Goal: Task Accomplishment & Management: Complete application form

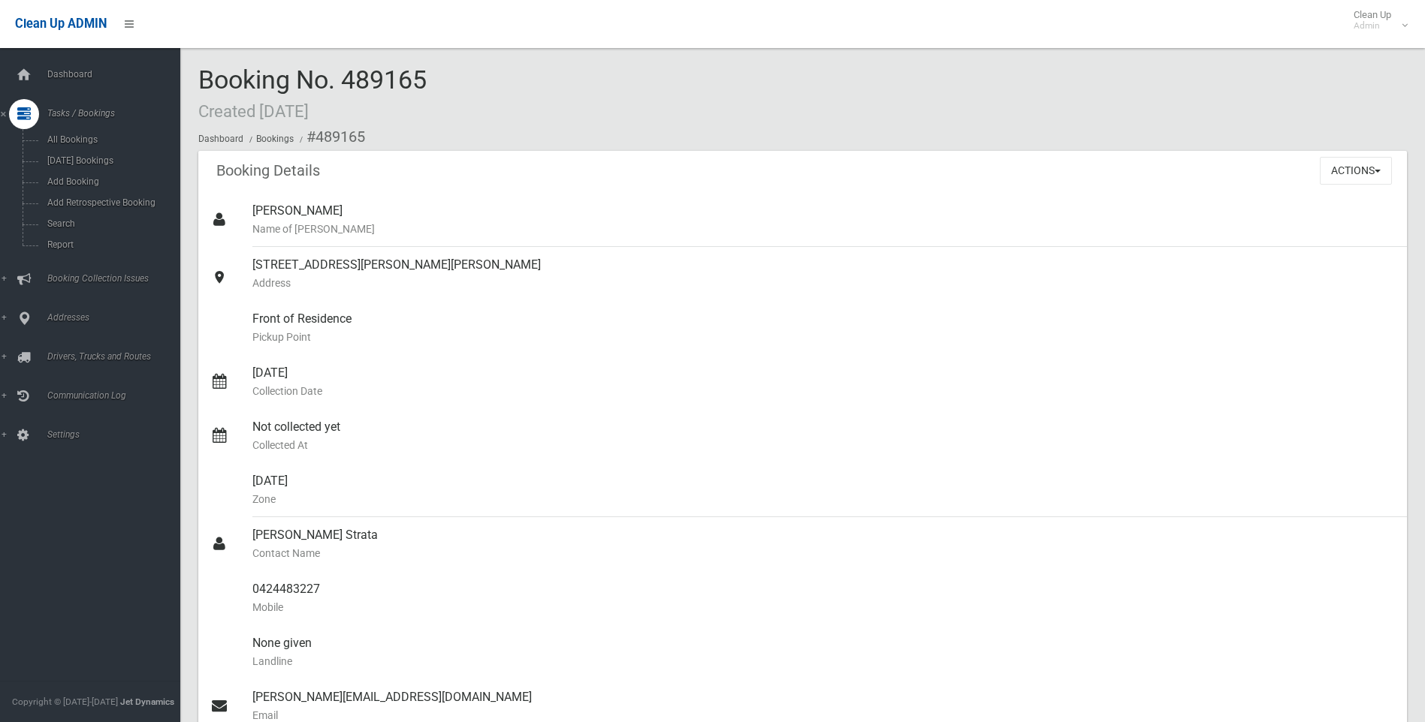
click at [486, 190] on div "Booking Details Actions View Booking Edit Booking Clone Booking Add Booking Ima…" at bounding box center [802, 172] width 1208 height 42
click at [59, 222] on span "Search" at bounding box center [111, 224] width 136 height 11
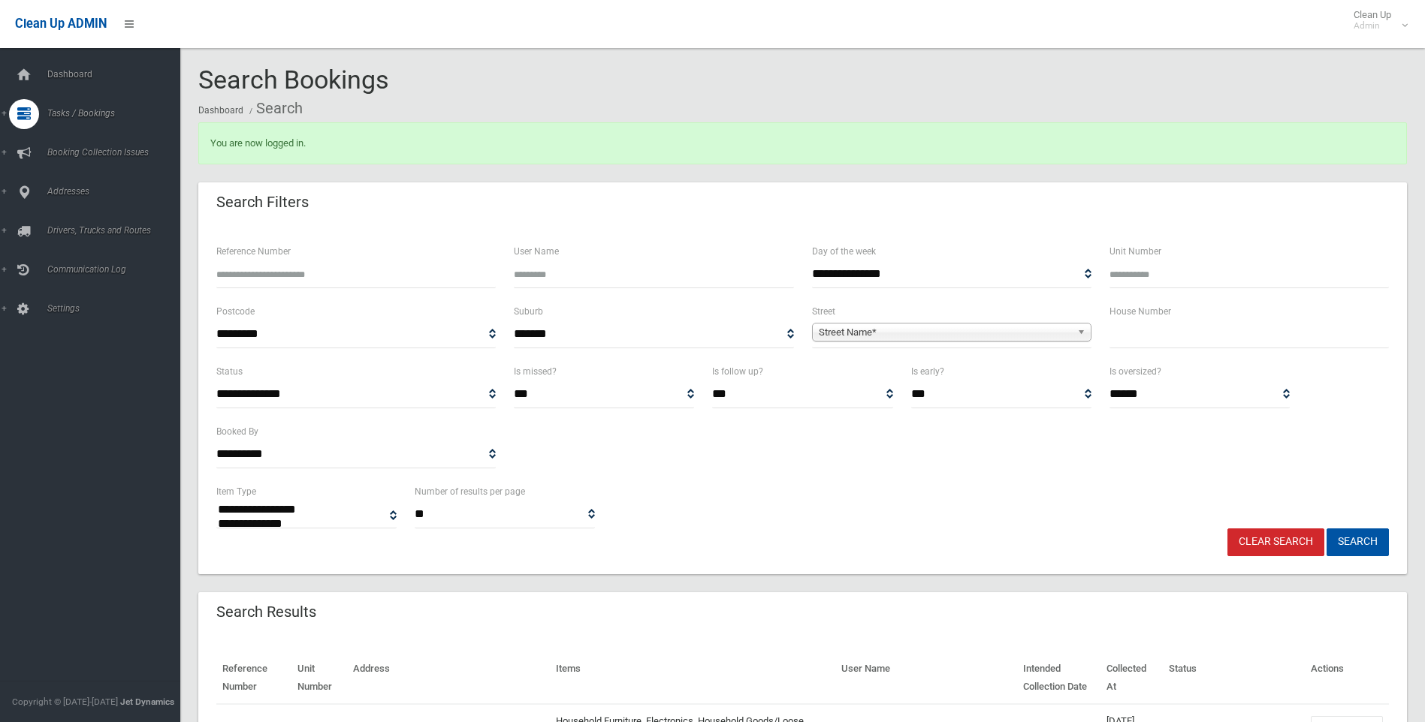
select select
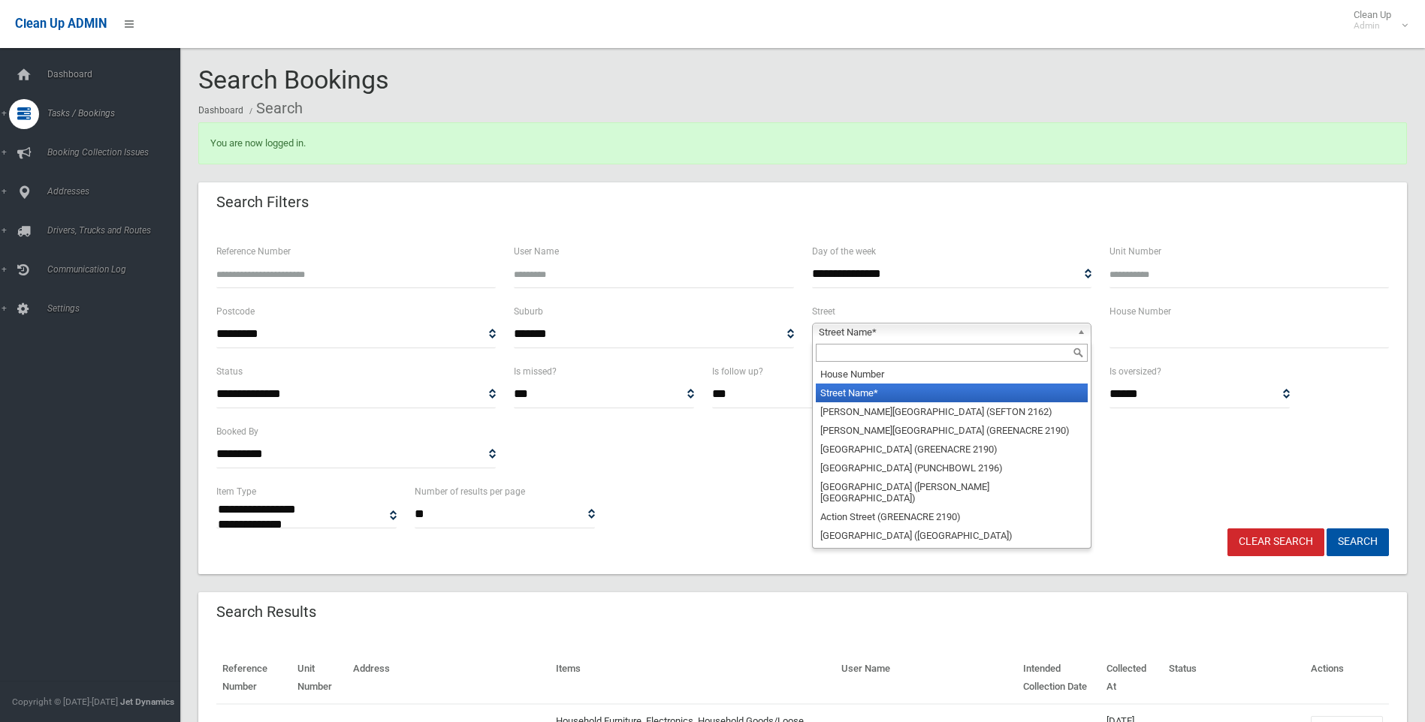
click at [838, 329] on span "Street Name*" at bounding box center [945, 333] width 252 height 18
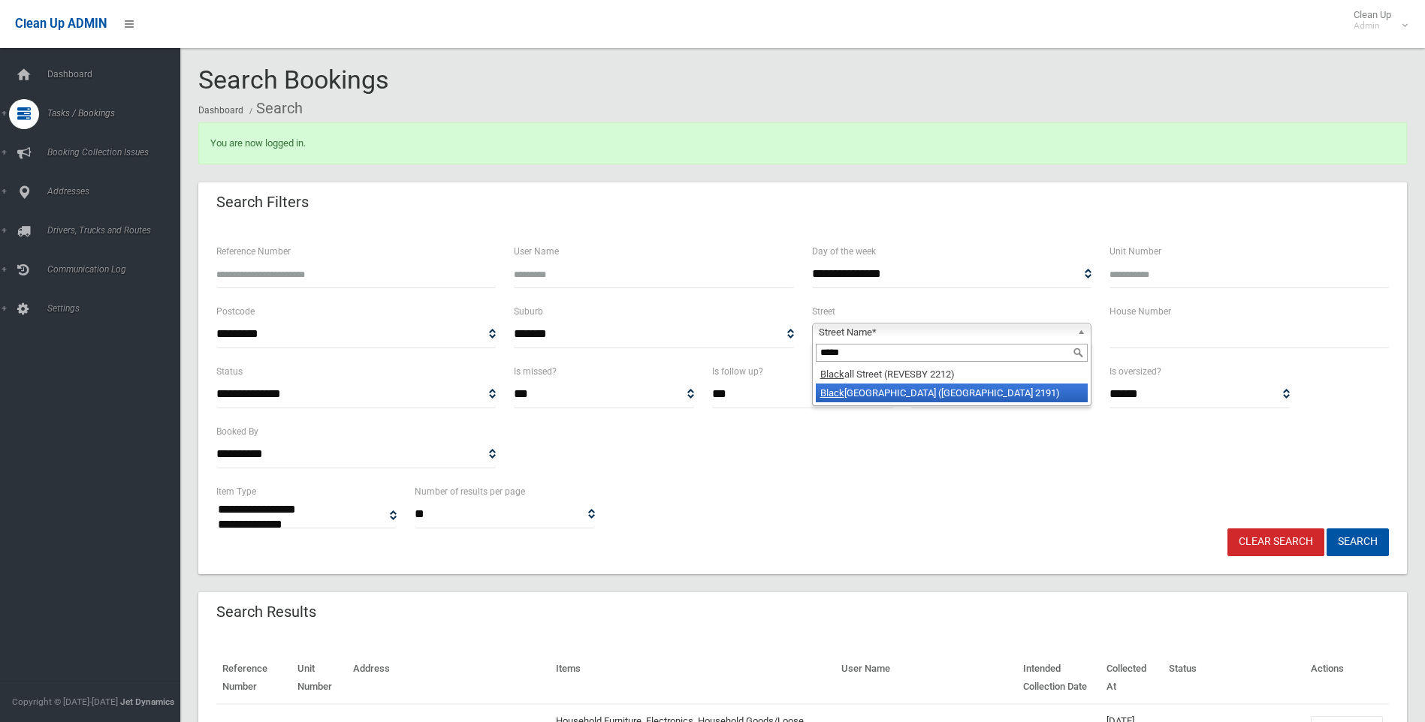
type input "*****"
click at [1007, 399] on li "Black wood Street (BELFIELD 2191)" at bounding box center [952, 393] width 272 height 19
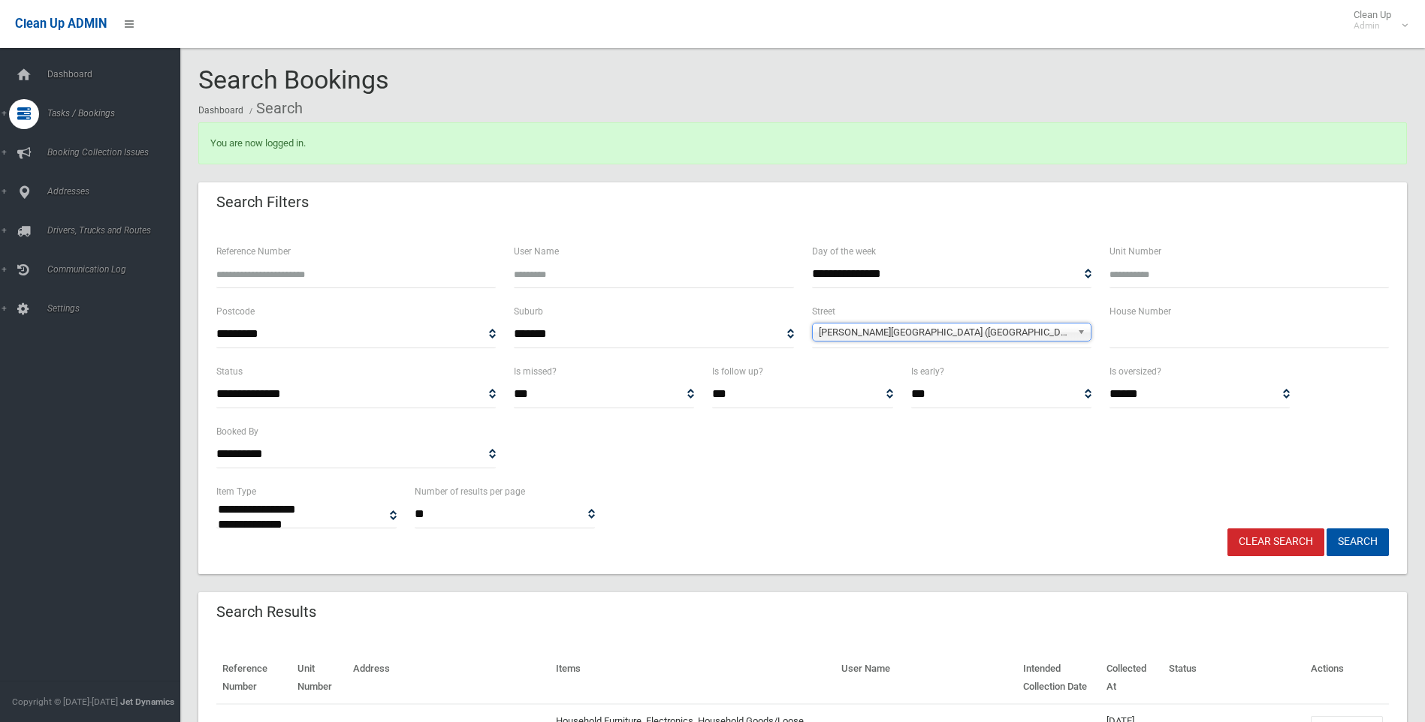
click at [1131, 336] on input "text" at bounding box center [1248, 335] width 279 height 28
type input "*"
click at [1360, 536] on button "Search" at bounding box center [1357, 543] width 62 height 28
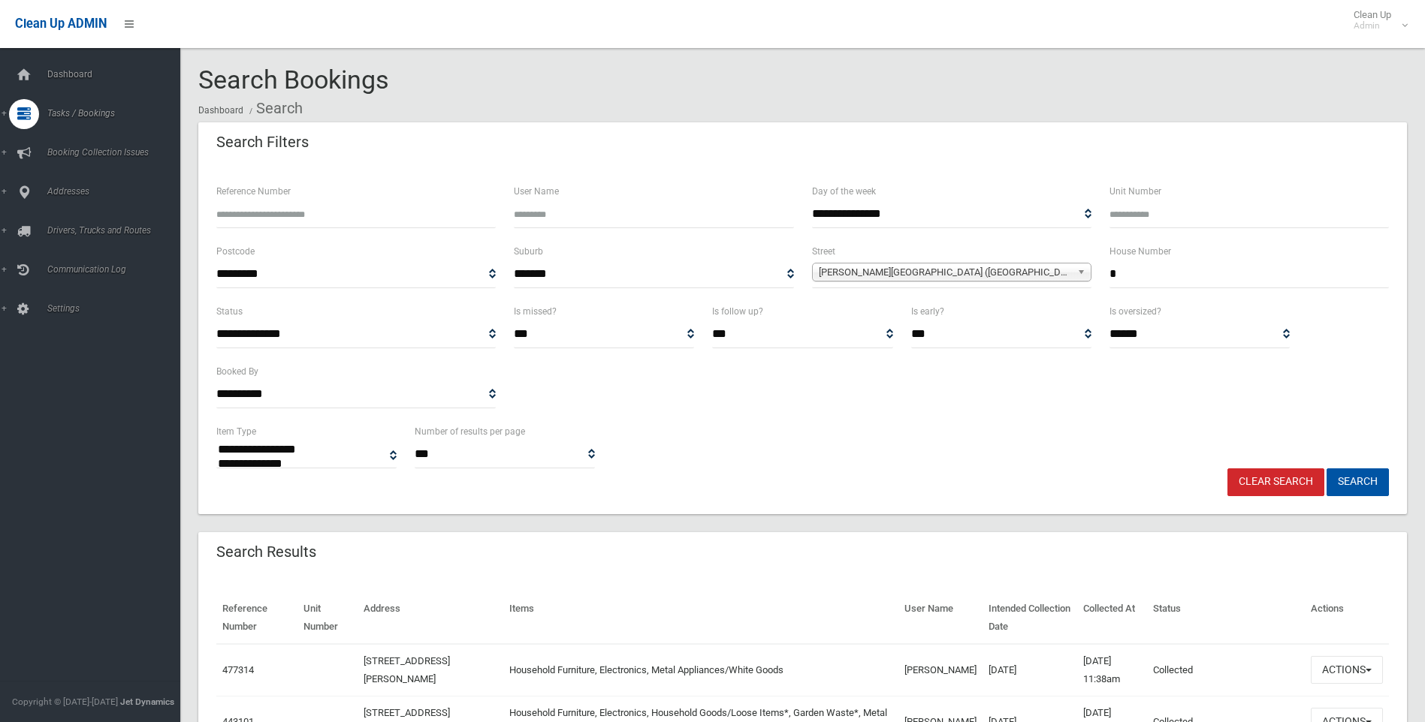
select select
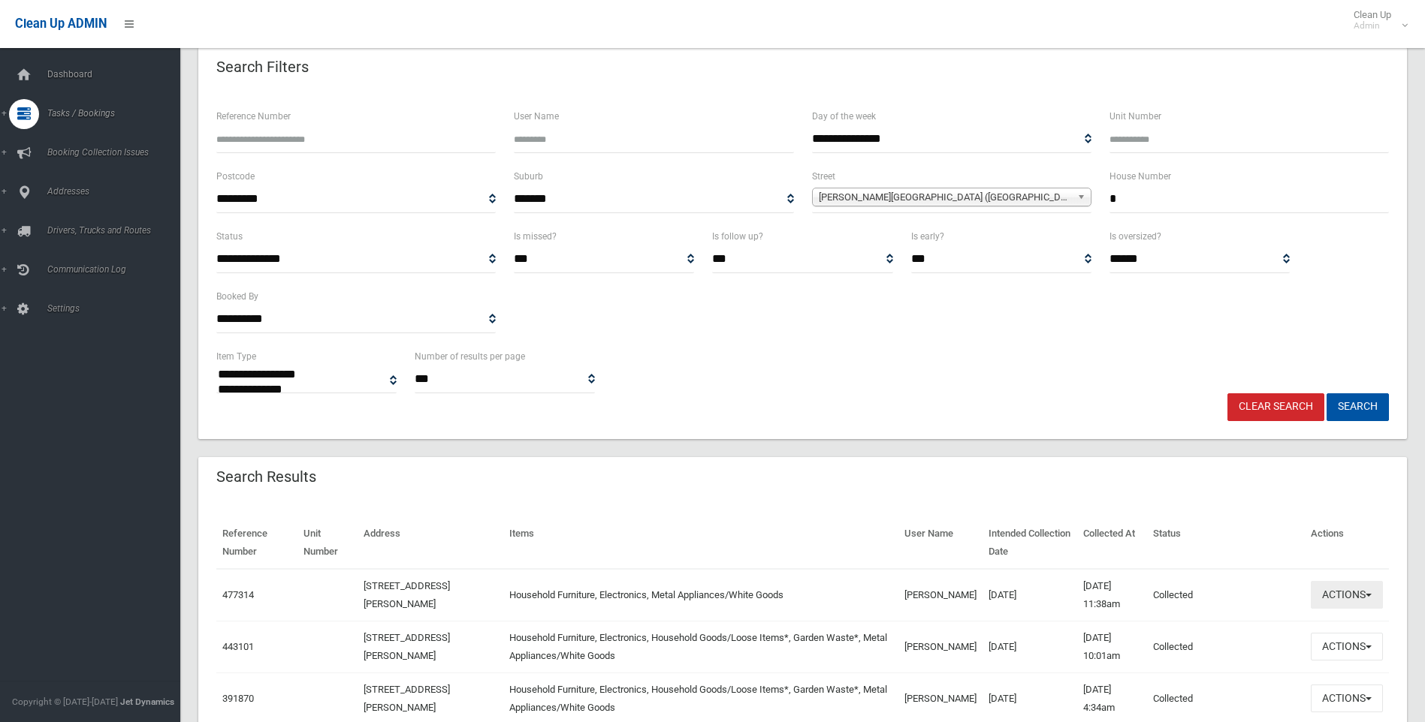
click at [1371, 596] on span "button" at bounding box center [1368, 595] width 6 height 3
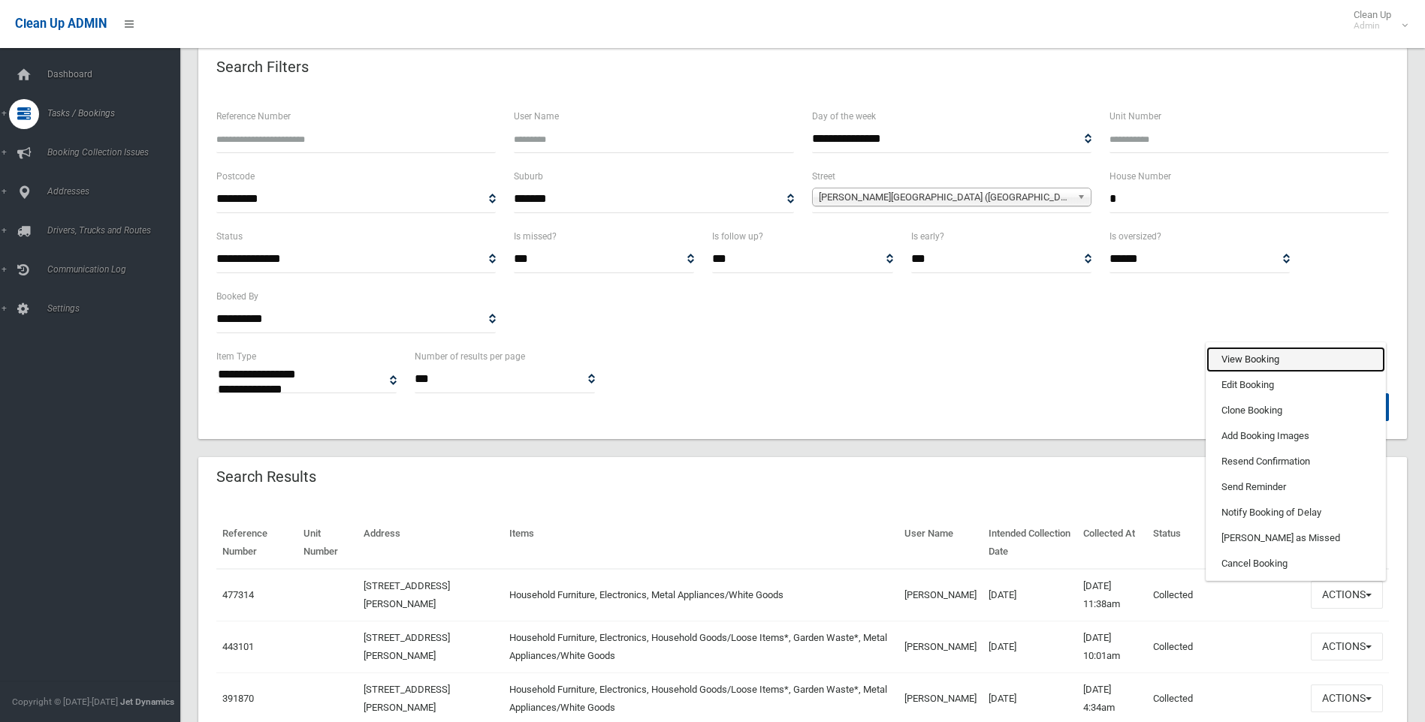
click at [1277, 357] on link "View Booking" at bounding box center [1295, 360] width 179 height 26
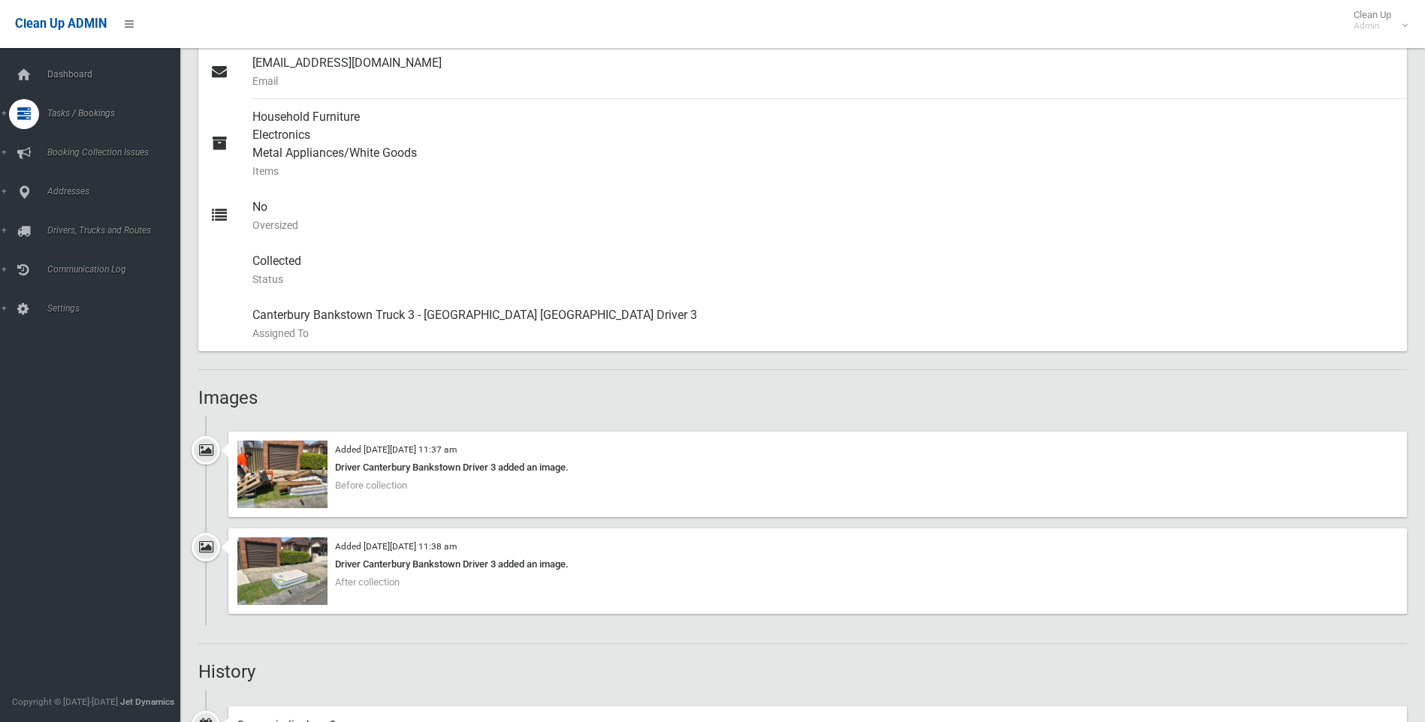
scroll to position [676, 0]
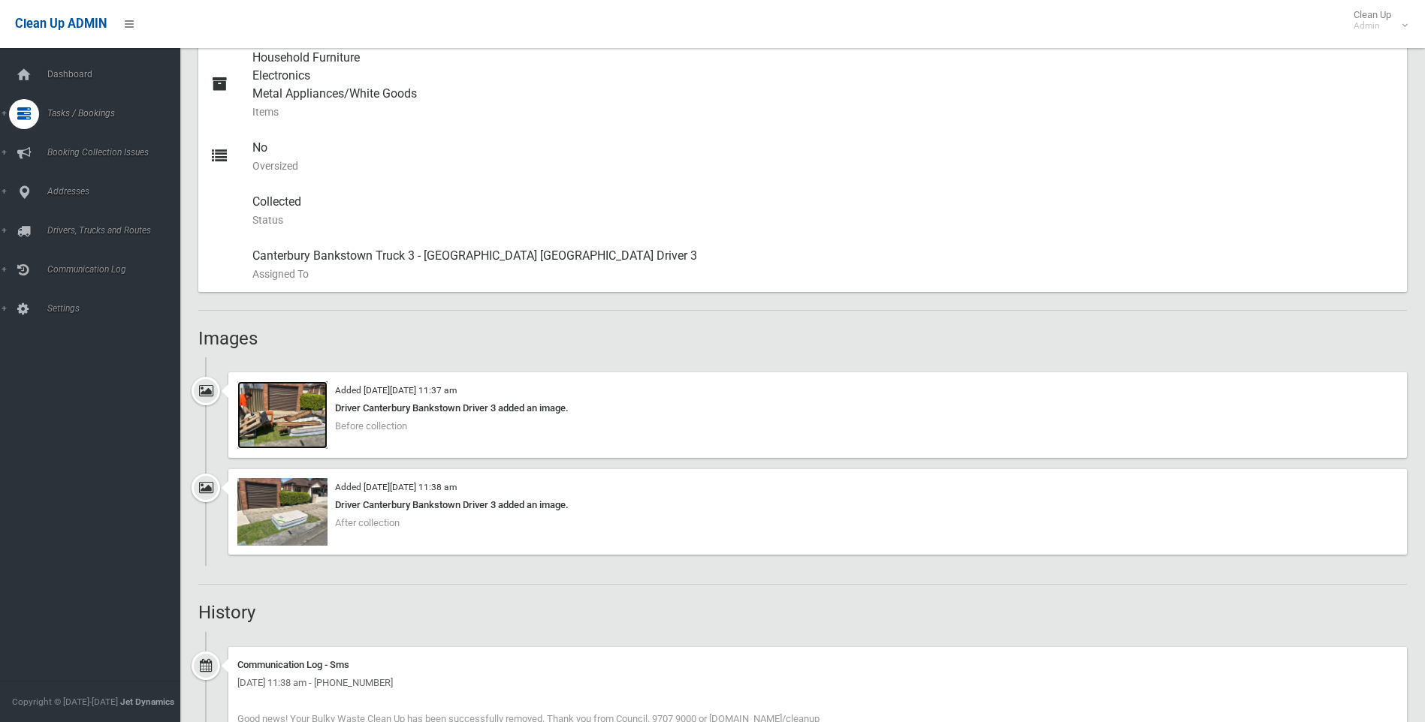
click at [273, 418] on img at bounding box center [282, 415] width 90 height 68
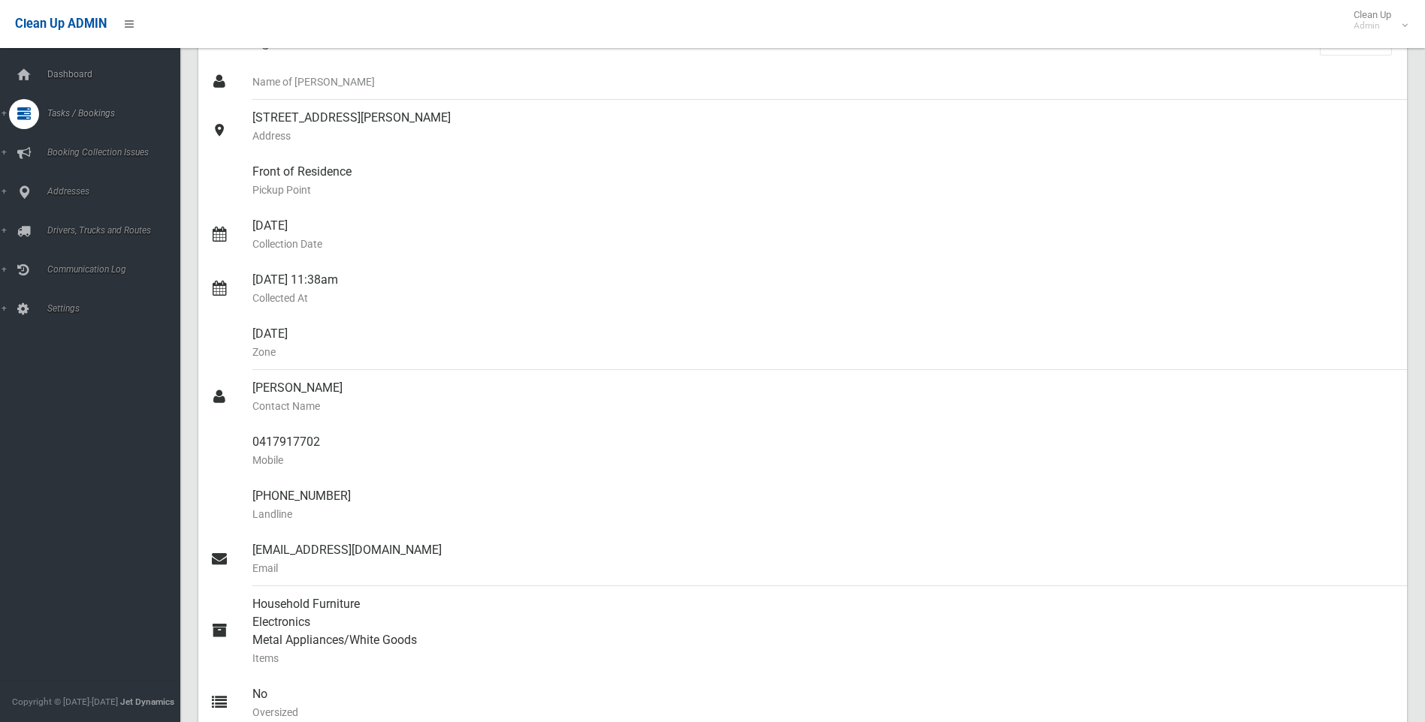
scroll to position [0, 0]
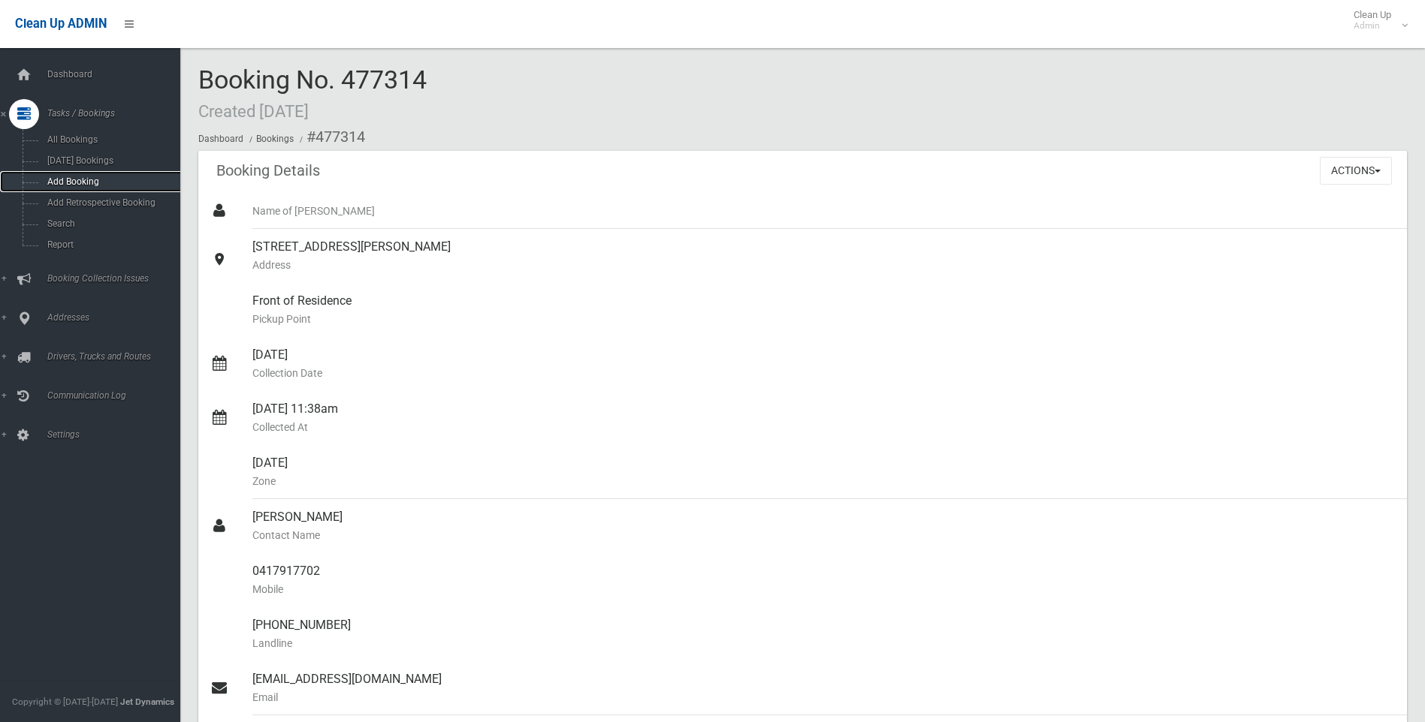
click at [80, 176] on link "Add Booking" at bounding box center [95, 181] width 191 height 21
